Goal: Transaction & Acquisition: Purchase product/service

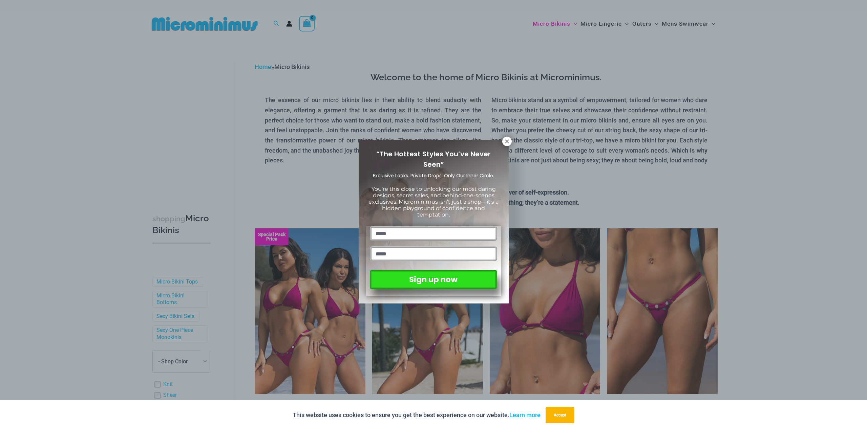
type input "*****"
click at [391, 247] on input "email" at bounding box center [433, 254] width 127 height 15
type input "**********"
click at [438, 270] on button "Sign up now" at bounding box center [433, 278] width 127 height 17
click at [435, 270] on button "Sign up now" at bounding box center [433, 278] width 127 height 17
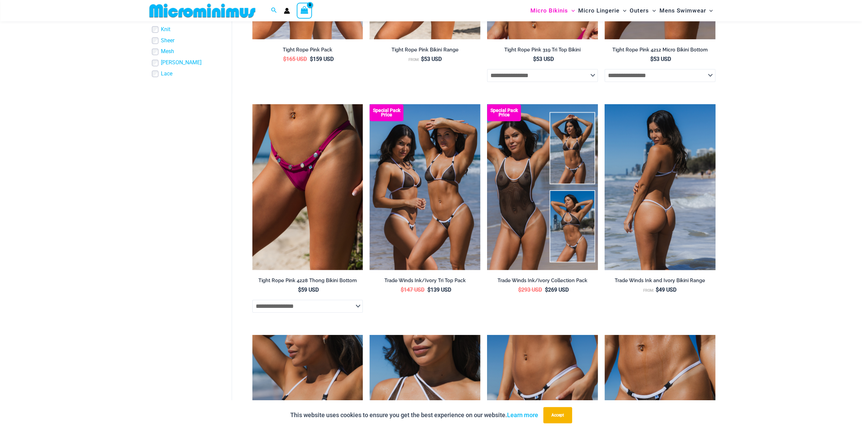
scroll to position [366, 0]
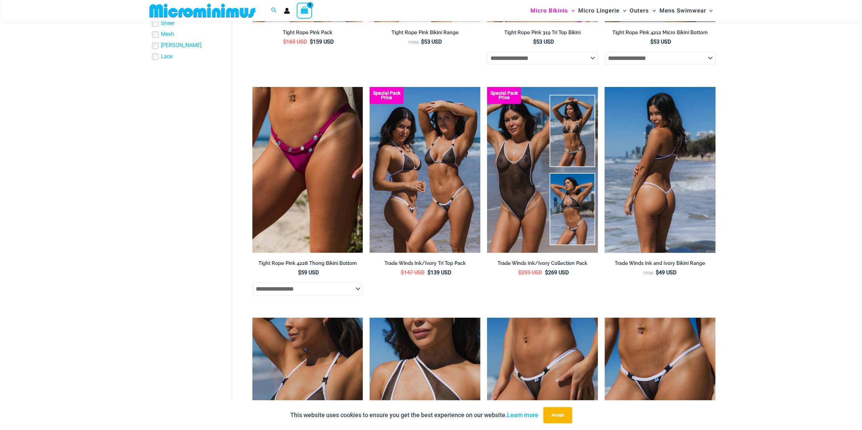
click at [669, 200] on img at bounding box center [659, 170] width 111 height 166
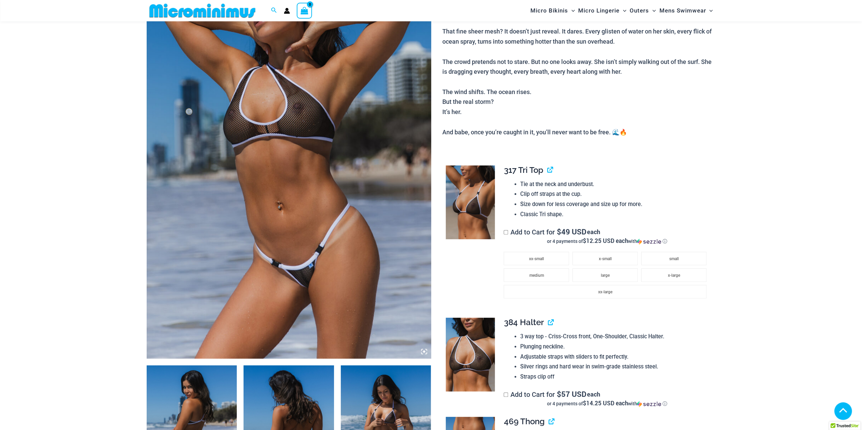
scroll to position [129, 0]
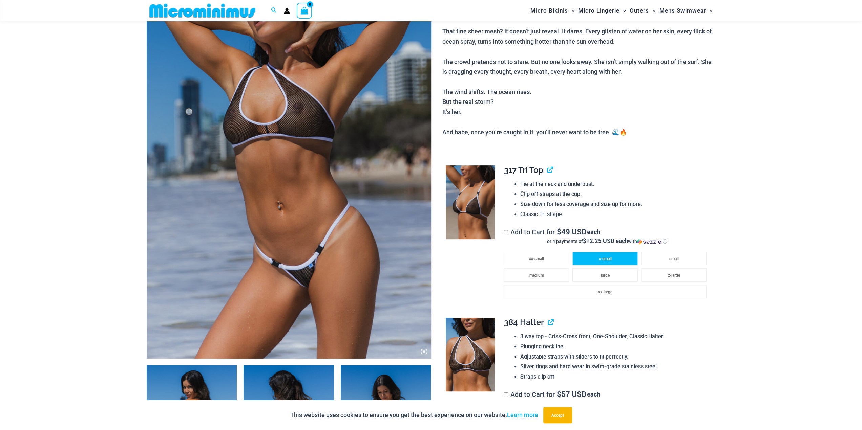
click at [604, 260] on span "x-small" at bounding box center [605, 259] width 13 height 5
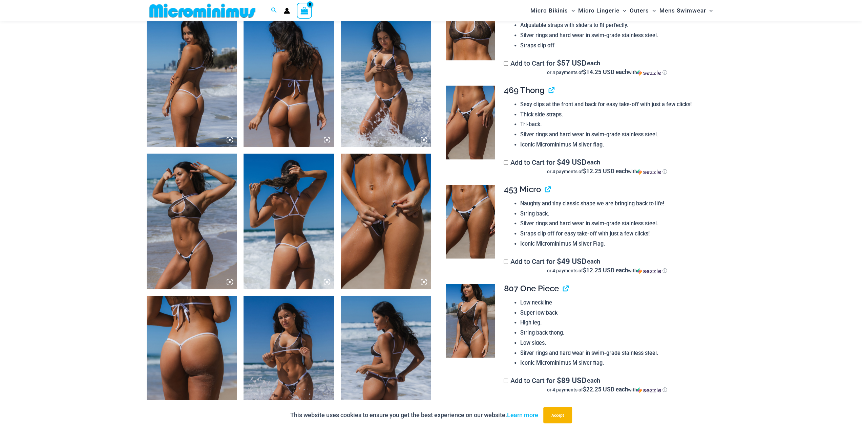
scroll to position [468, 0]
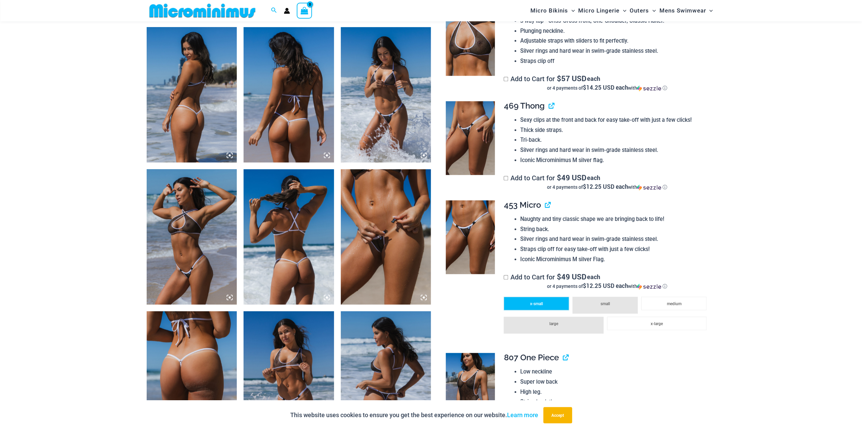
click at [529, 303] on li "x-small" at bounding box center [536, 304] width 65 height 14
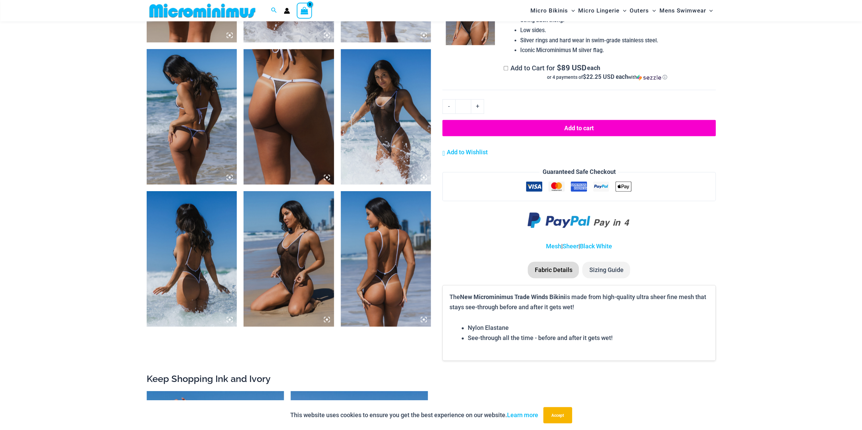
scroll to position [874, 0]
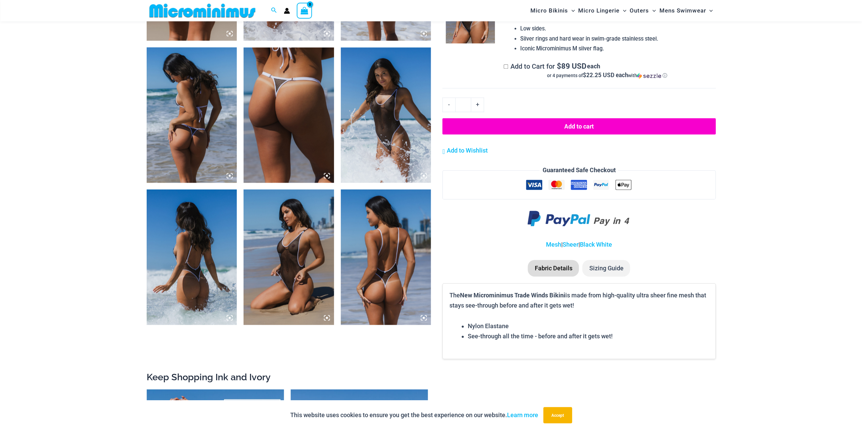
click at [300, 274] on img at bounding box center [288, 257] width 90 height 135
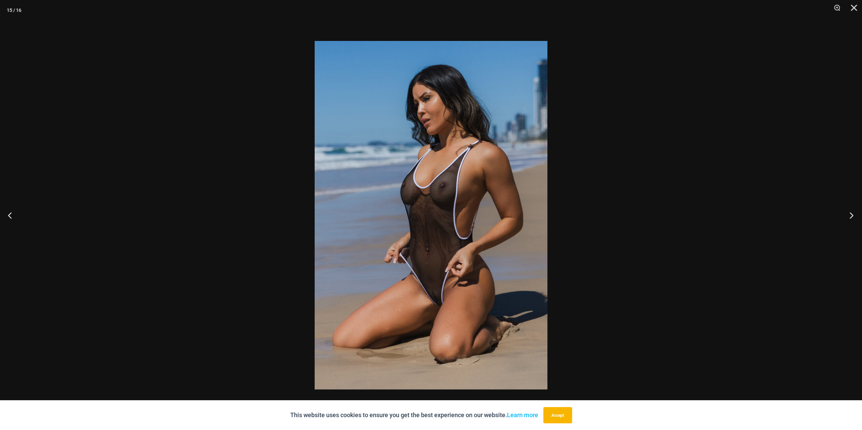
click at [850, 216] on button "Next" at bounding box center [848, 215] width 25 height 34
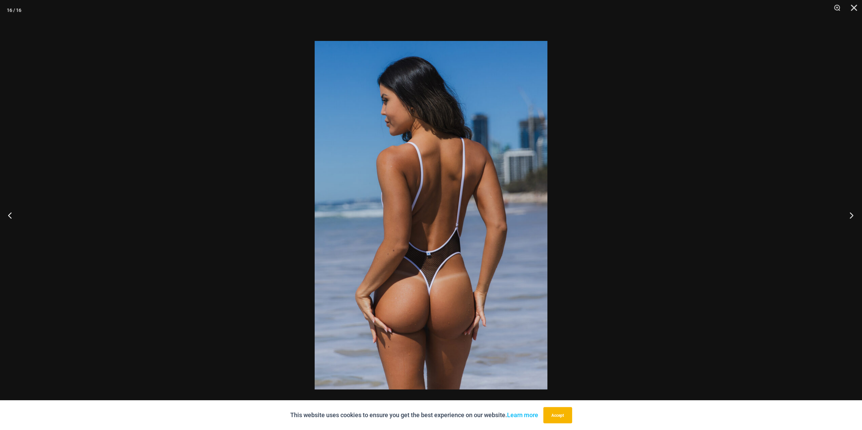
click at [850, 216] on button "Next" at bounding box center [848, 215] width 25 height 34
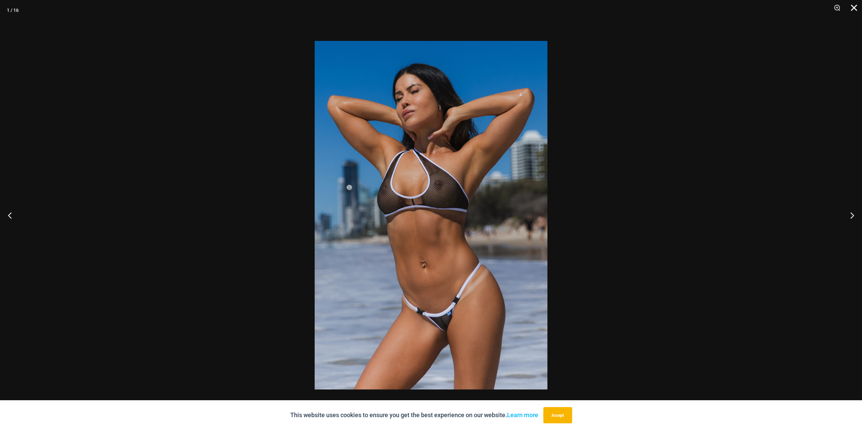
click at [856, 9] on button "Close" at bounding box center [851, 10] width 17 height 20
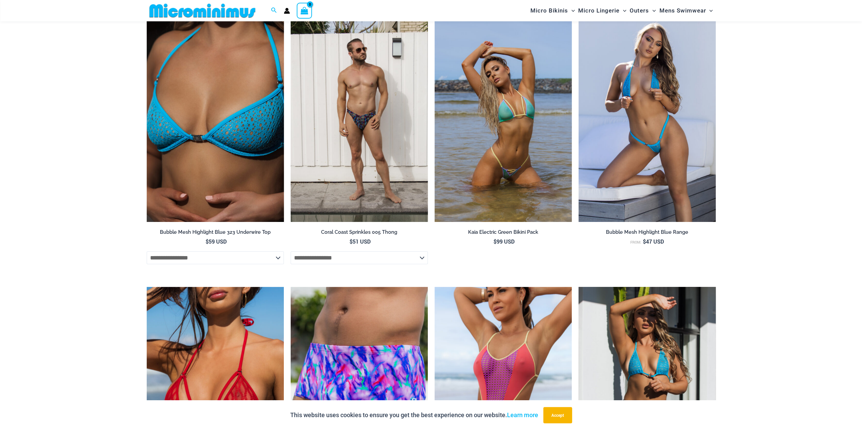
scroll to position [2330, 0]
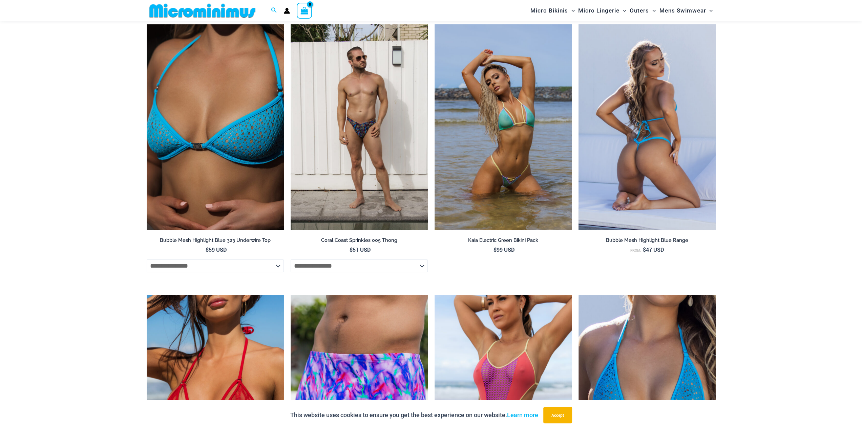
click at [661, 87] on img at bounding box center [646, 127] width 137 height 206
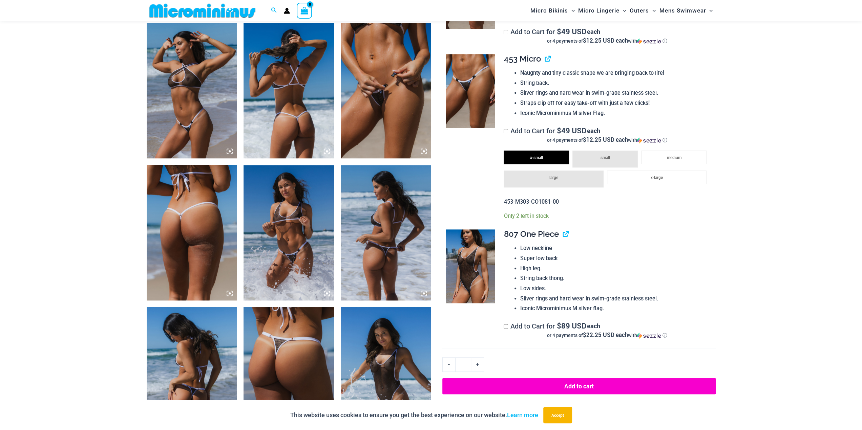
scroll to position [603, 0]
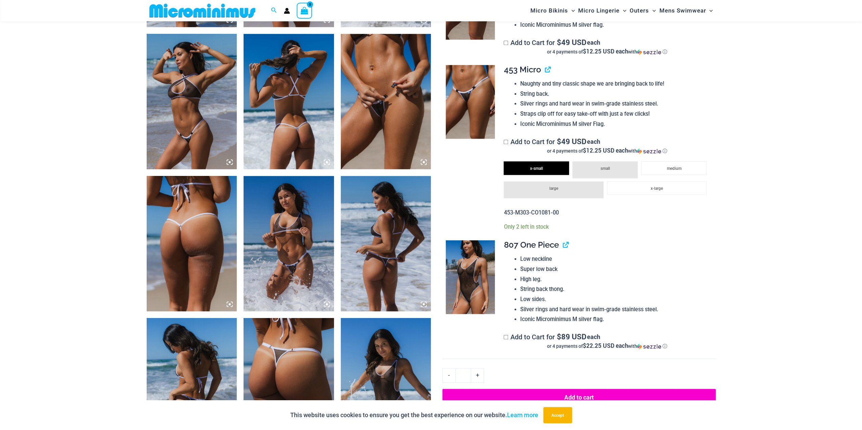
click at [542, 393] on button "Add to cart" at bounding box center [578, 397] width 273 height 17
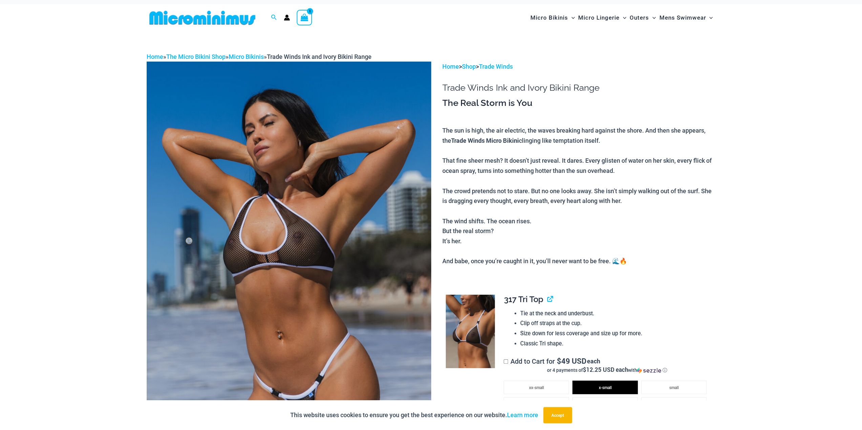
scroll to position [0, 0]
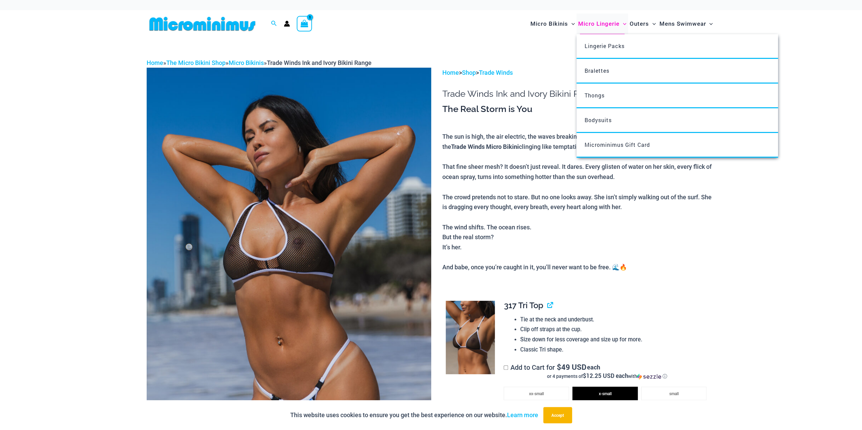
click at [611, 25] on span "Micro Lingerie" at bounding box center [598, 23] width 41 height 17
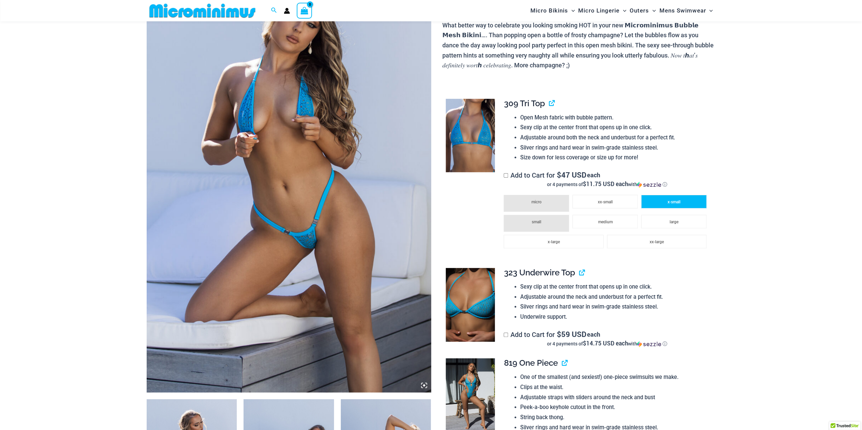
scroll to position [95, 0]
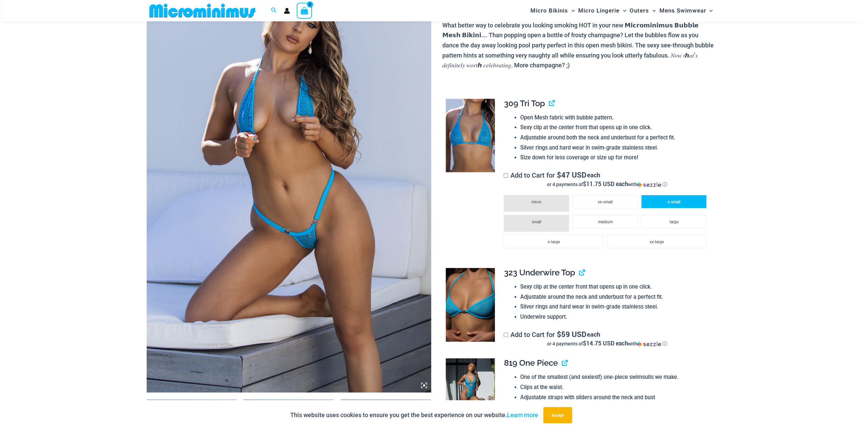
click at [673, 204] on span "x-small" at bounding box center [673, 202] width 13 height 5
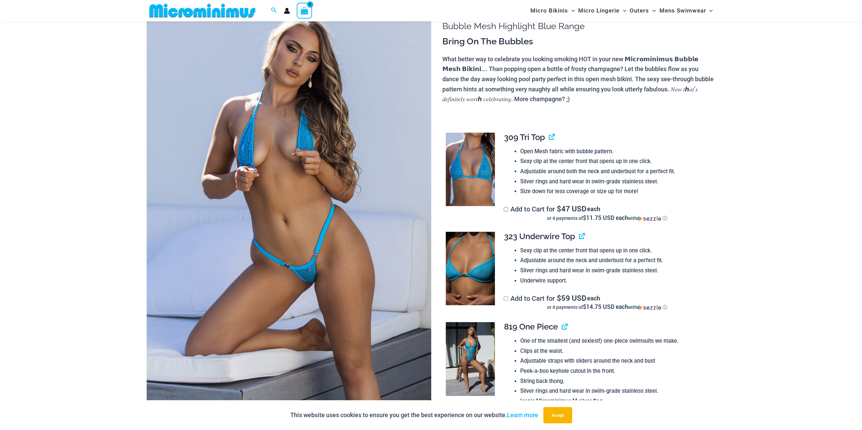
scroll to position [0, 0]
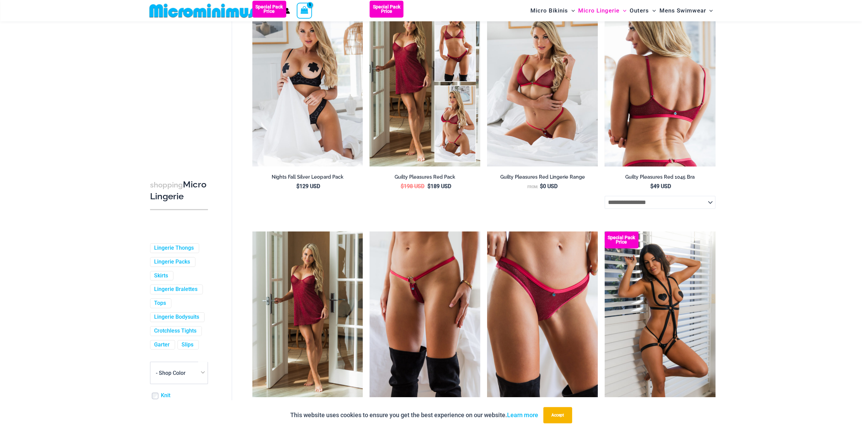
scroll to position [95, 0]
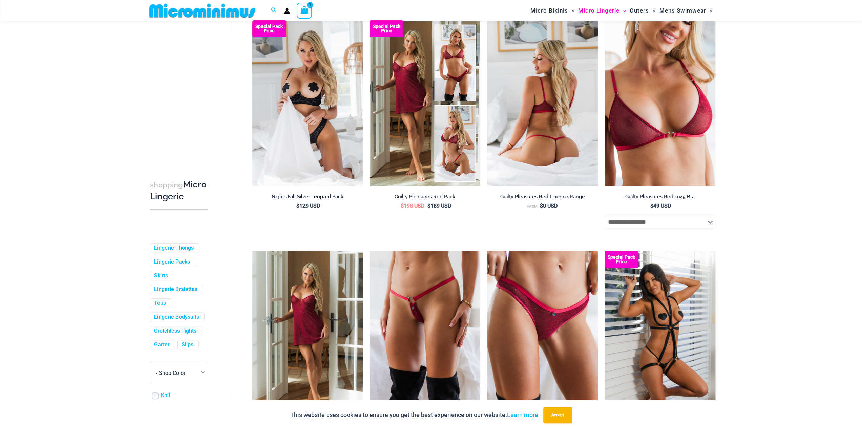
click at [576, 74] on img at bounding box center [542, 103] width 111 height 166
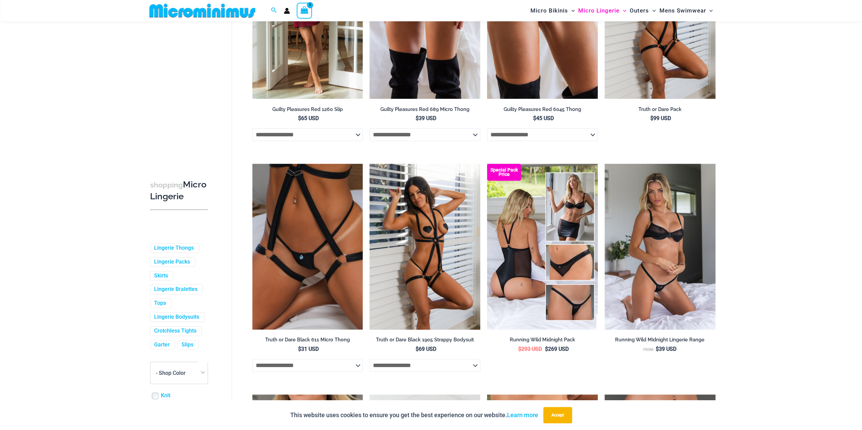
scroll to position [434, 0]
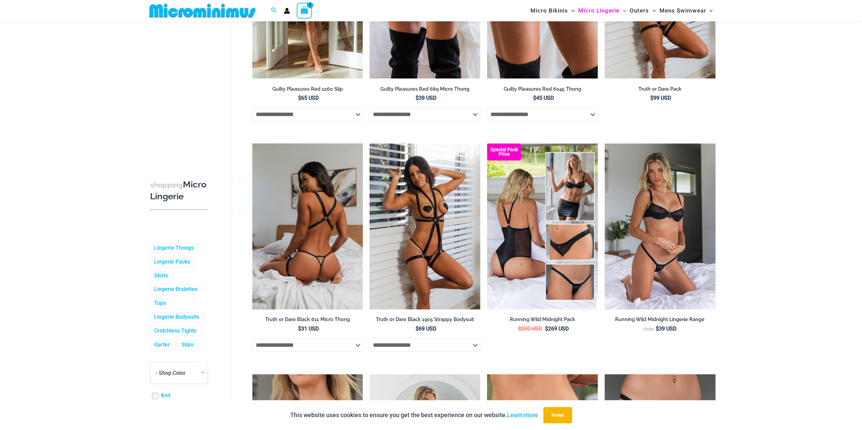
click at [302, 207] on img at bounding box center [307, 227] width 111 height 166
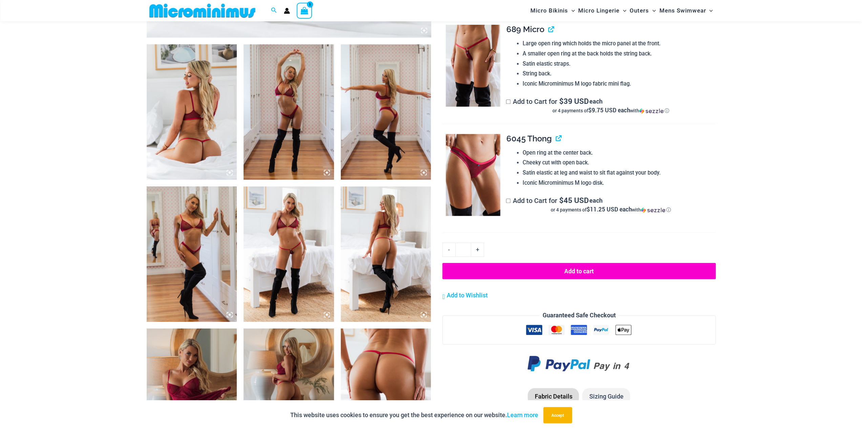
scroll to position [469, 0]
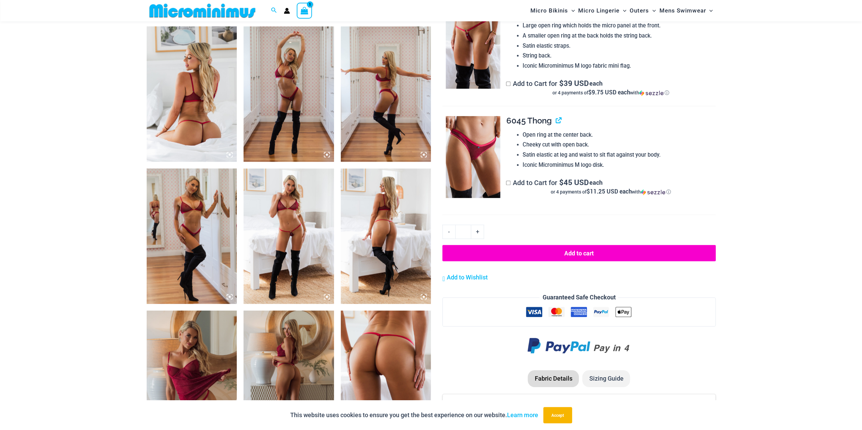
drag, startPoint x: 527, startPoint y: 205, endPoint x: 530, endPoint y: 202, distance: 3.8
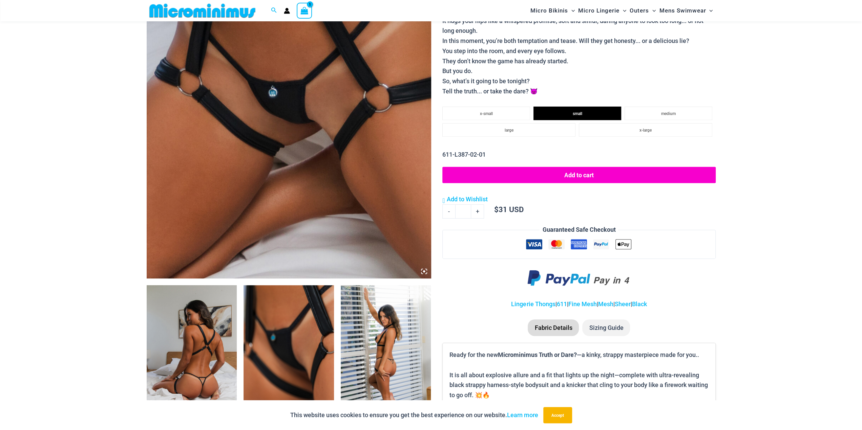
scroll to position [164, 0]
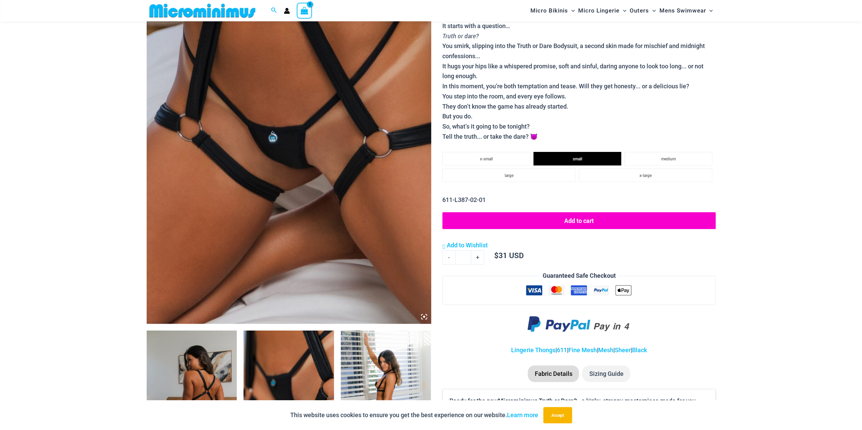
click at [571, 223] on button "Add to cart" at bounding box center [578, 220] width 273 height 17
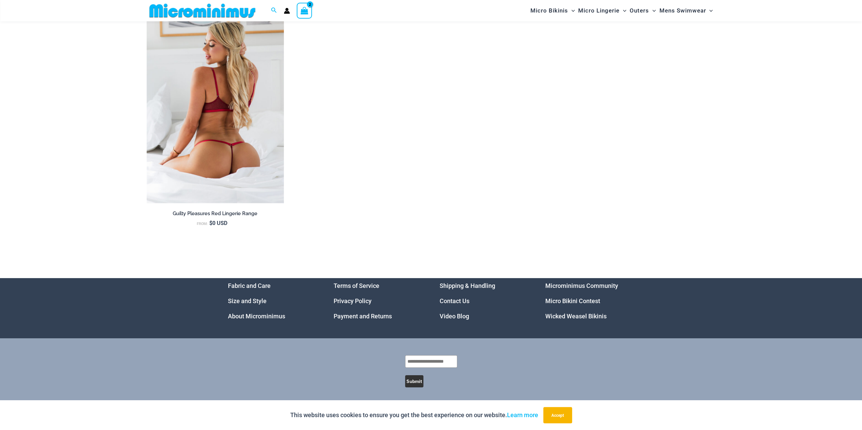
scroll to position [2465, 0]
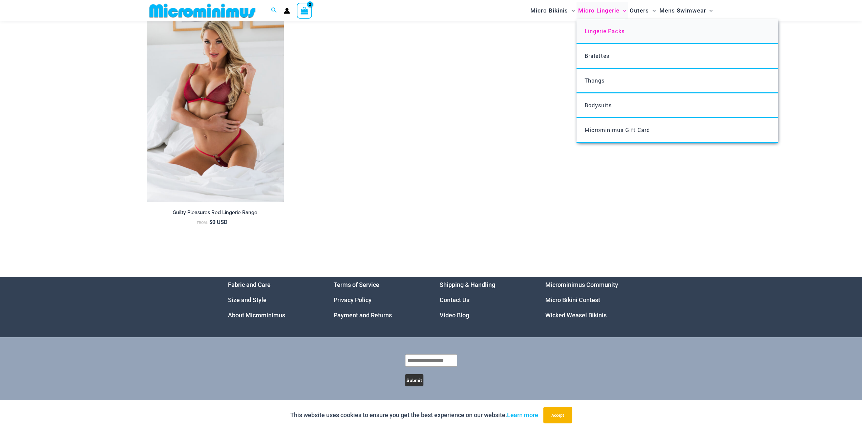
click at [613, 30] on span "Lingerie Packs" at bounding box center [604, 30] width 40 height 7
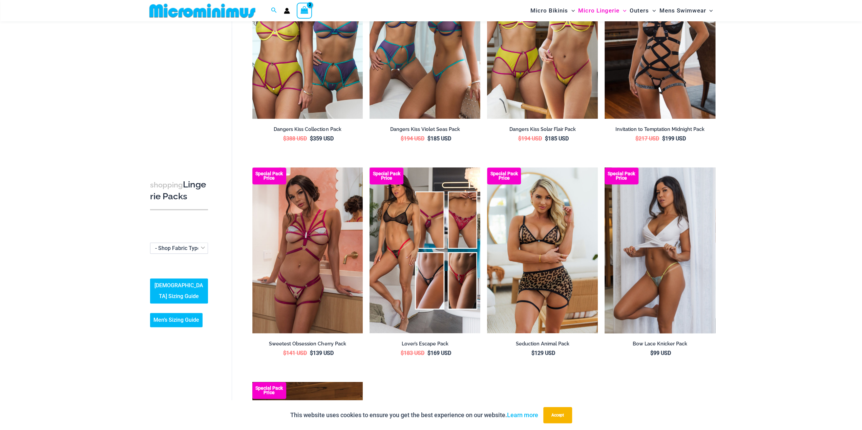
scroll to position [570, 0]
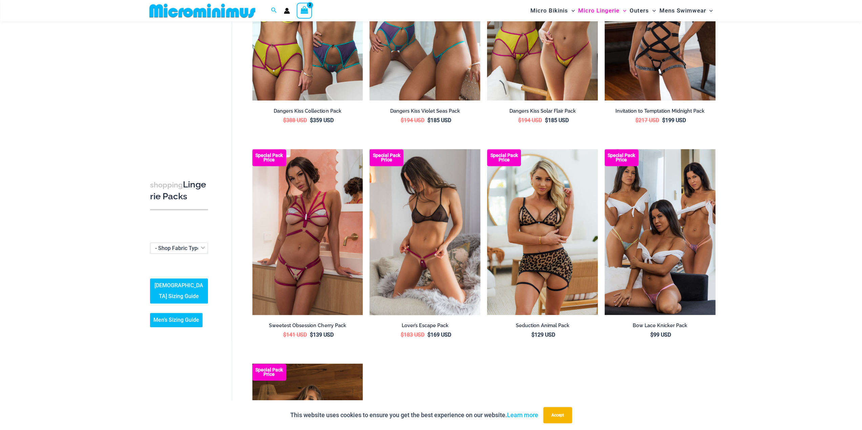
click at [441, 276] on img at bounding box center [424, 232] width 111 height 166
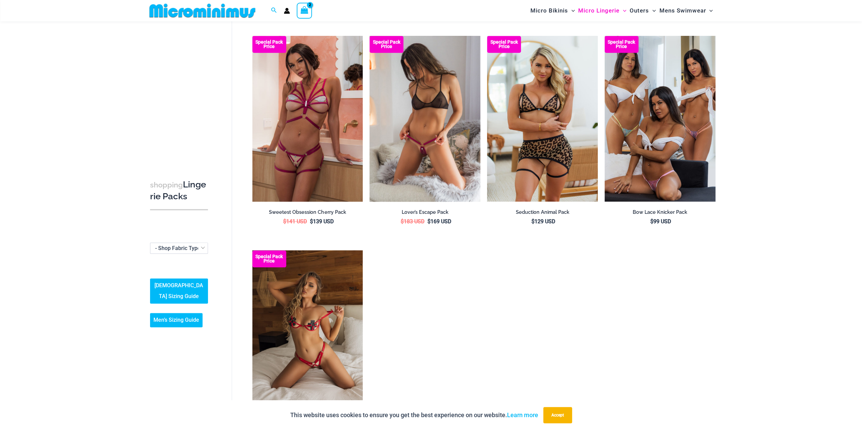
scroll to position [730, 0]
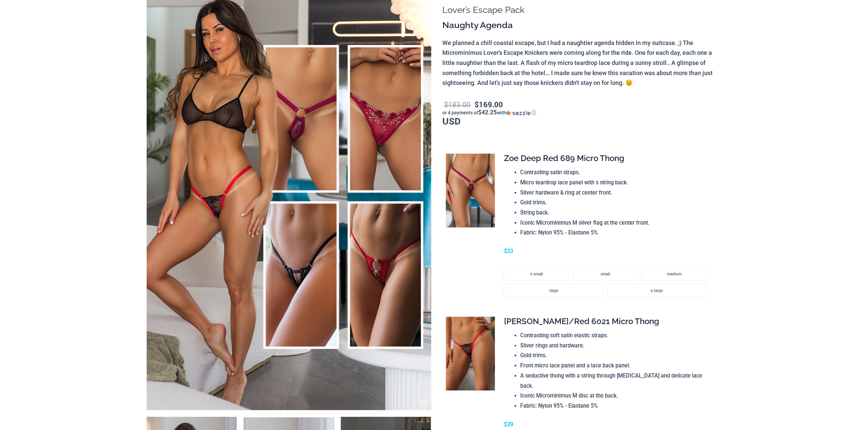
scroll to position [102, 0]
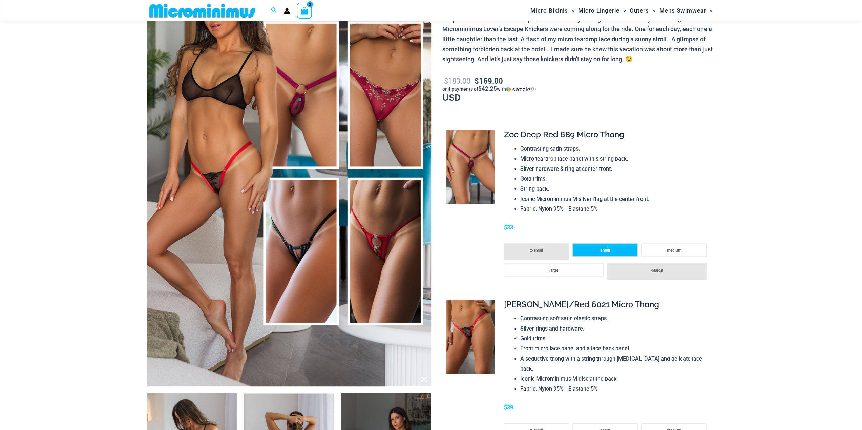
click at [604, 253] on span "small" at bounding box center [604, 250] width 9 height 5
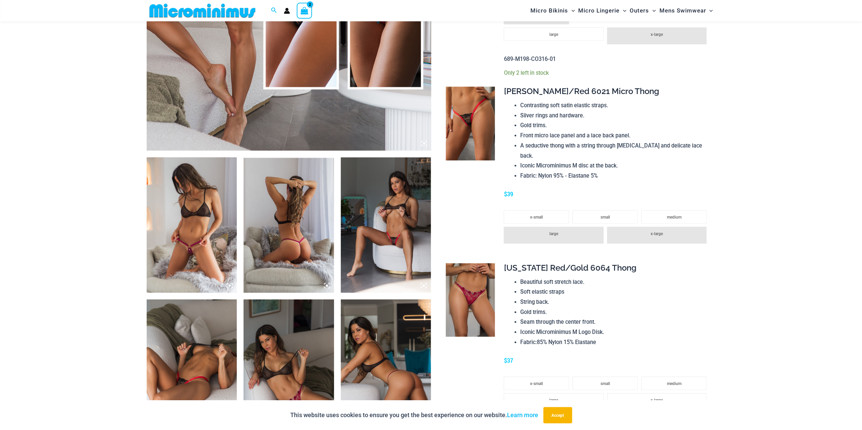
scroll to position [339, 0]
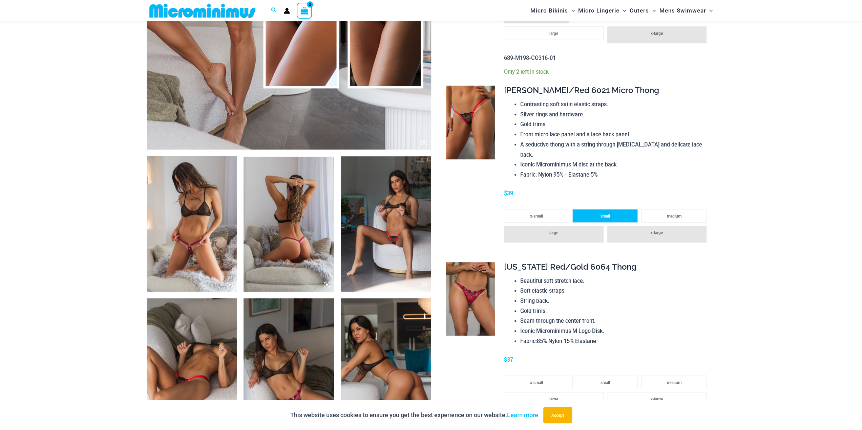
click at [593, 209] on li "small" at bounding box center [604, 216] width 65 height 14
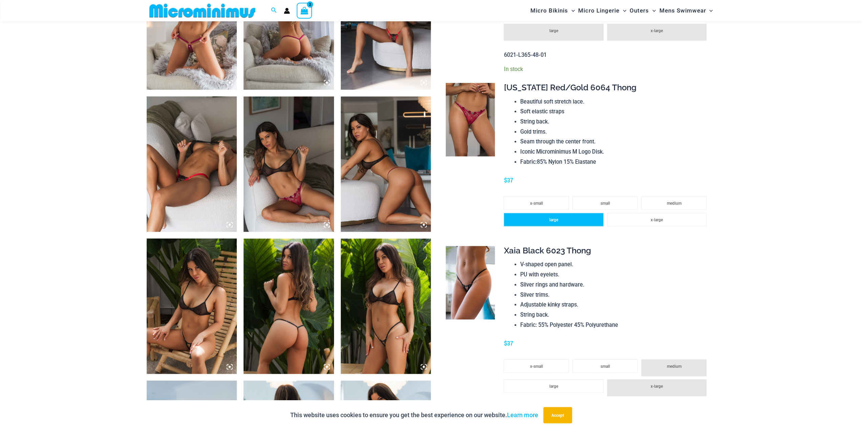
scroll to position [542, 0]
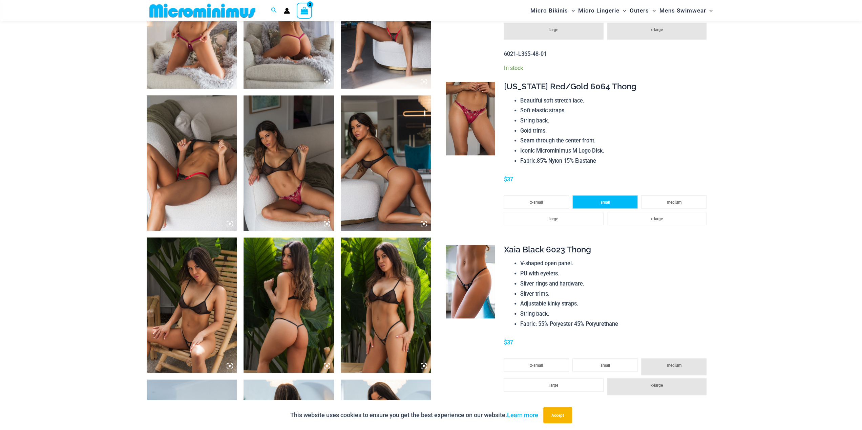
click at [597, 195] on li "small" at bounding box center [604, 202] width 65 height 14
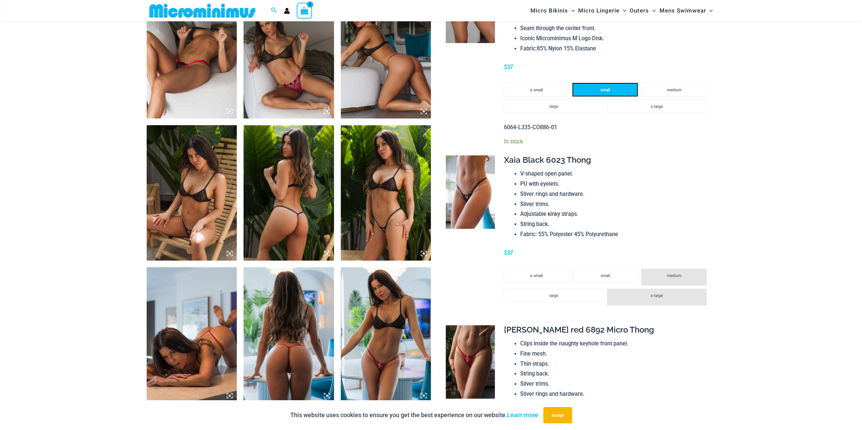
scroll to position [677, 0]
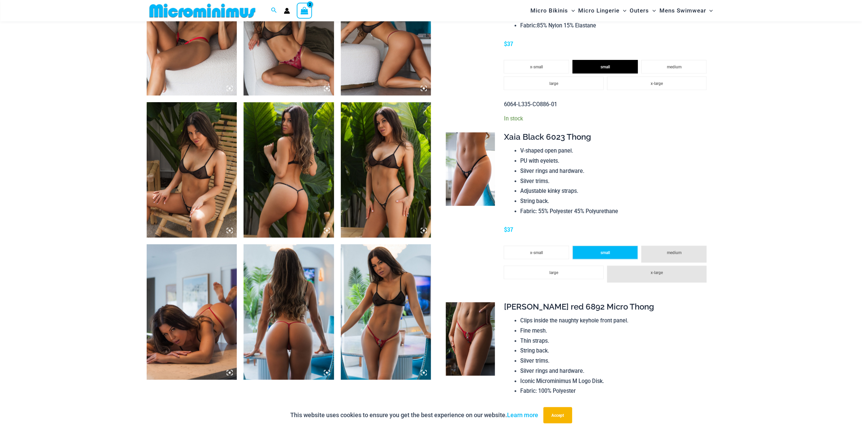
click at [607, 251] on span "small" at bounding box center [604, 253] width 9 height 5
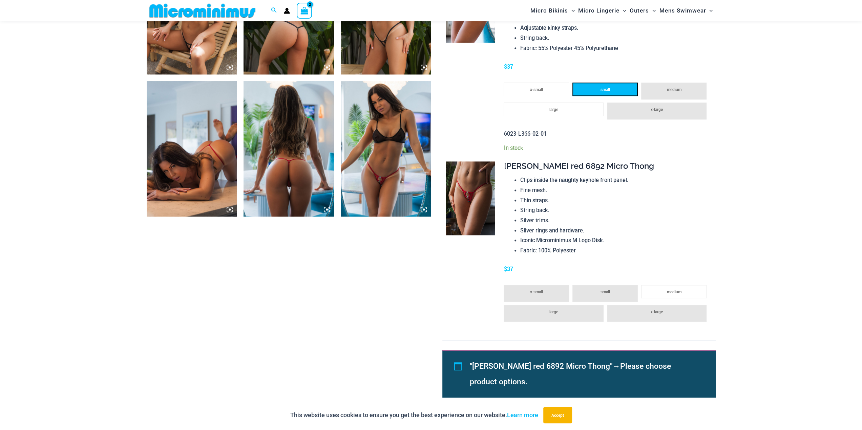
scroll to position [847, 0]
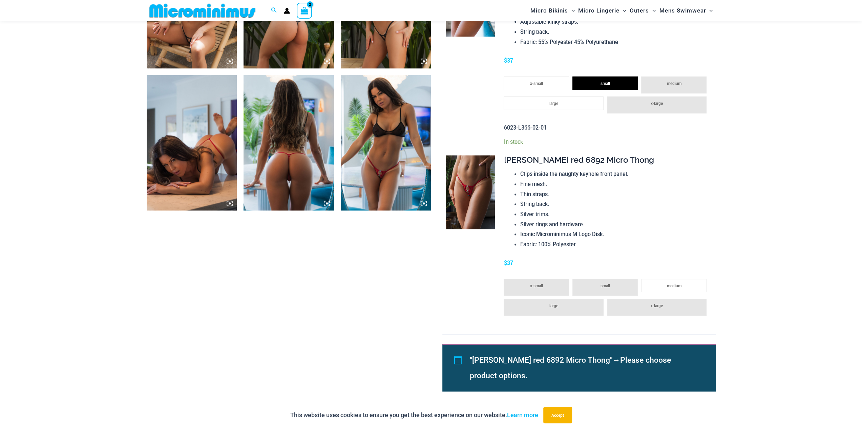
click at [598, 279] on li "small" at bounding box center [604, 287] width 65 height 17
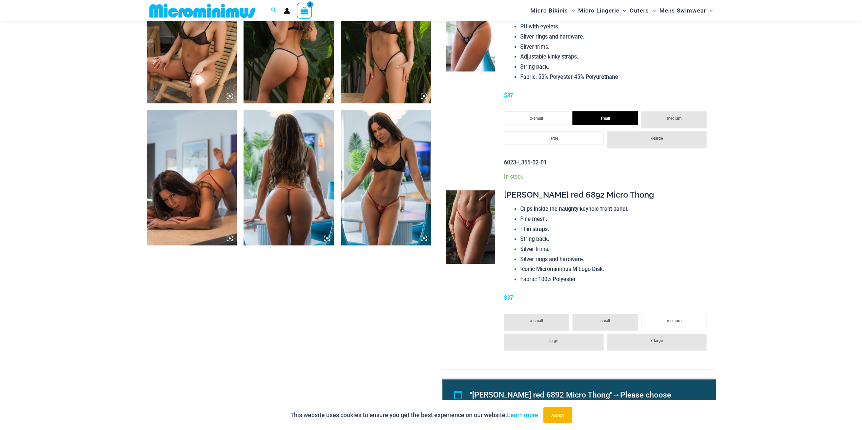
scroll to position [813, 0]
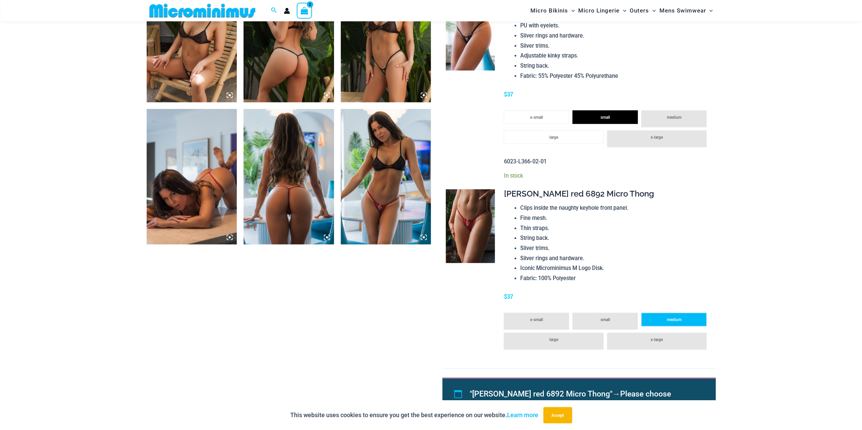
click at [668, 318] on span "medium" at bounding box center [673, 320] width 15 height 5
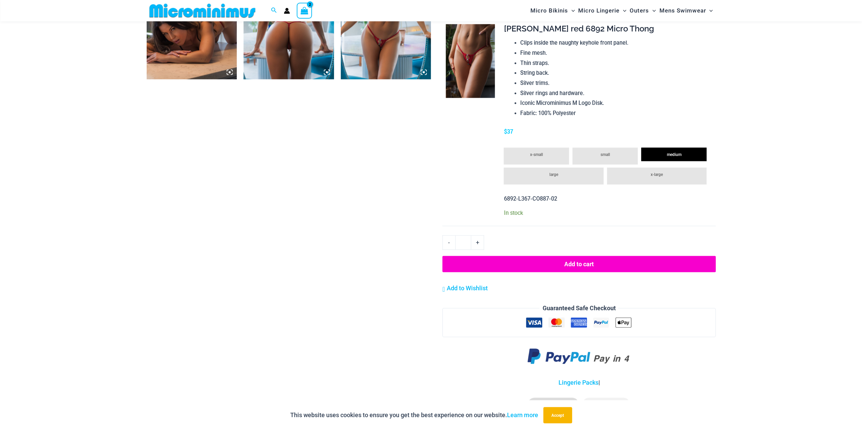
scroll to position [1016, 0]
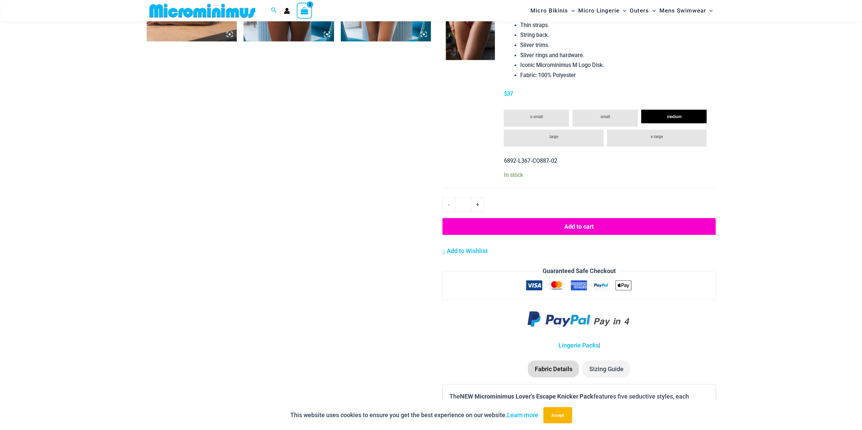
click at [594, 218] on button "Add to cart" at bounding box center [578, 226] width 273 height 17
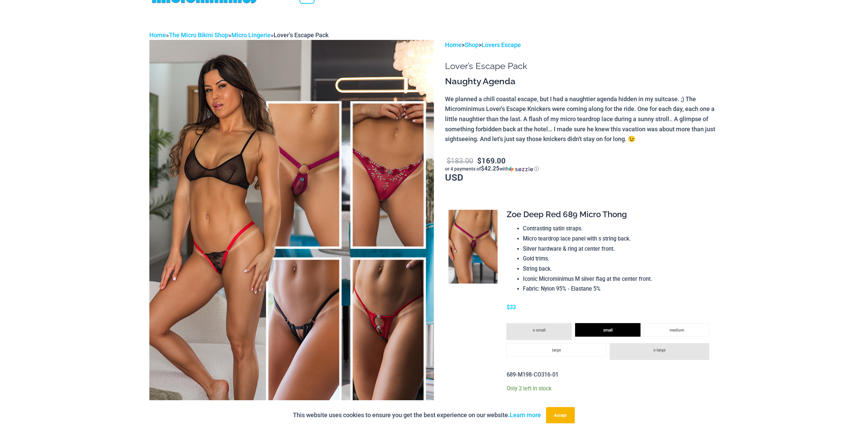
scroll to position [0, 0]
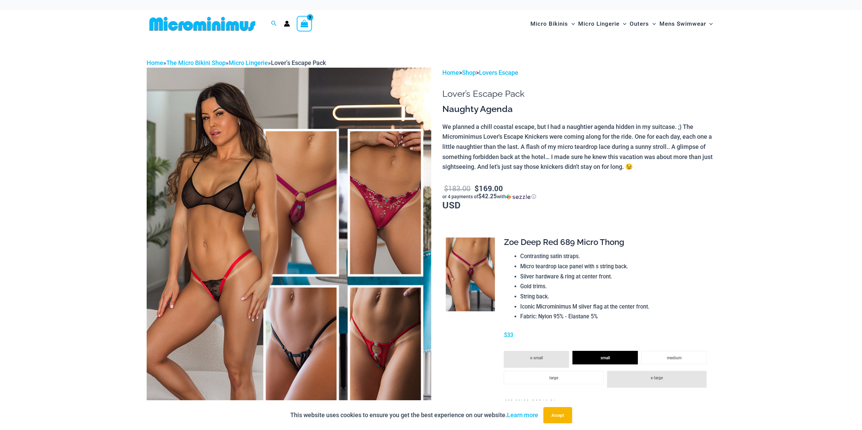
click at [305, 22] on icon "View Shopping Cart, 3 items" at bounding box center [304, 24] width 8 height 8
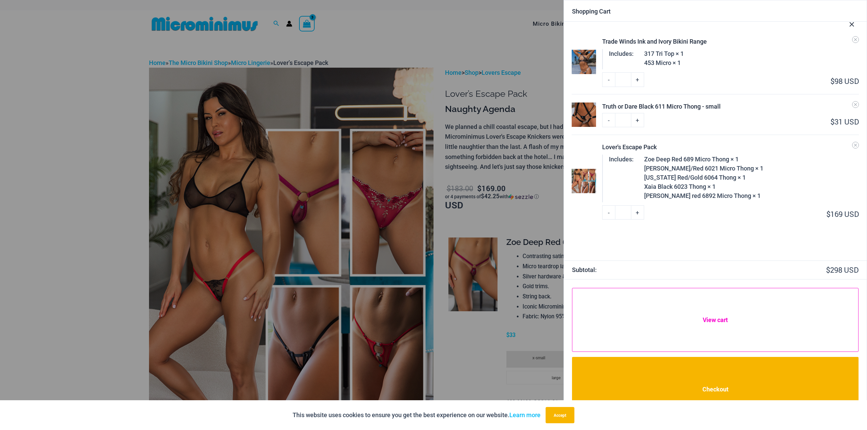
click at [709, 318] on link "View cart" at bounding box center [715, 320] width 286 height 64
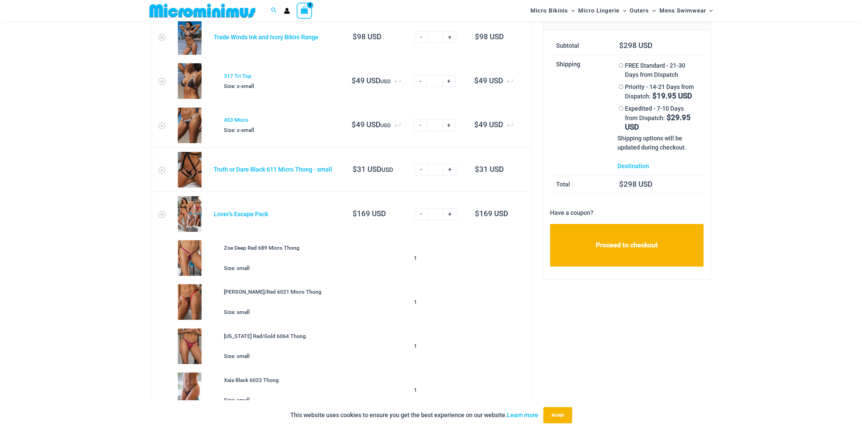
scroll to position [28, 0]
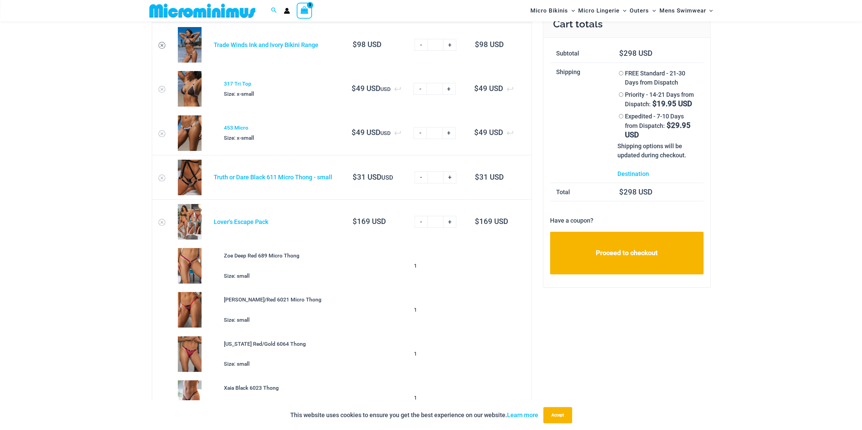
click at [162, 45] on icon "Remove Trade Winds Ink and Ivory Bikini Range from cart" at bounding box center [161, 45] width 5 height 5
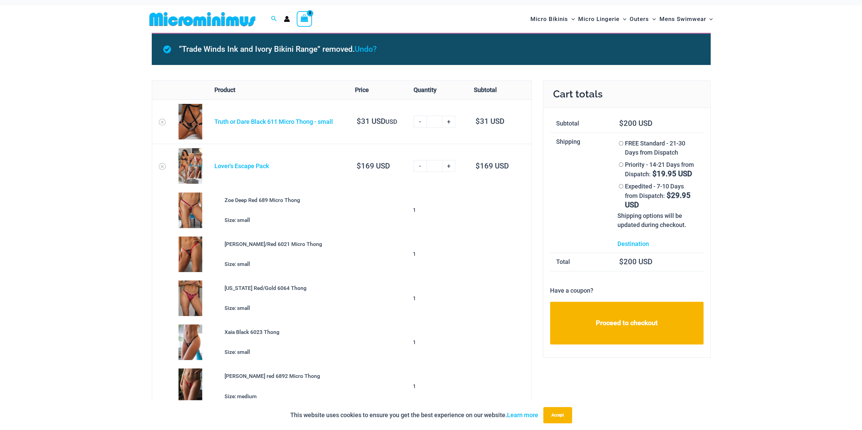
scroll to position [0, 0]
